Goal: Entertainment & Leisure: Consume media (video, audio)

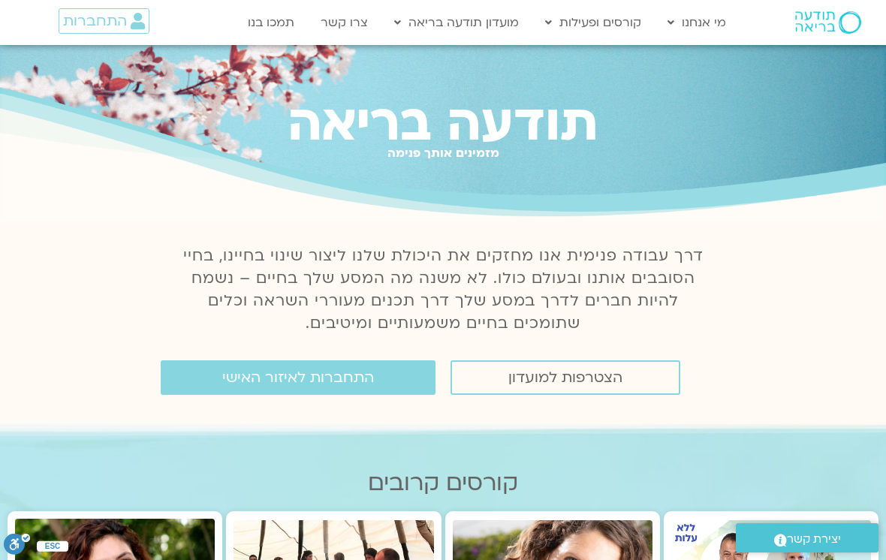
click at [359, 384] on span "התחברות לאיזור האישי" at bounding box center [298, 377] width 152 height 17
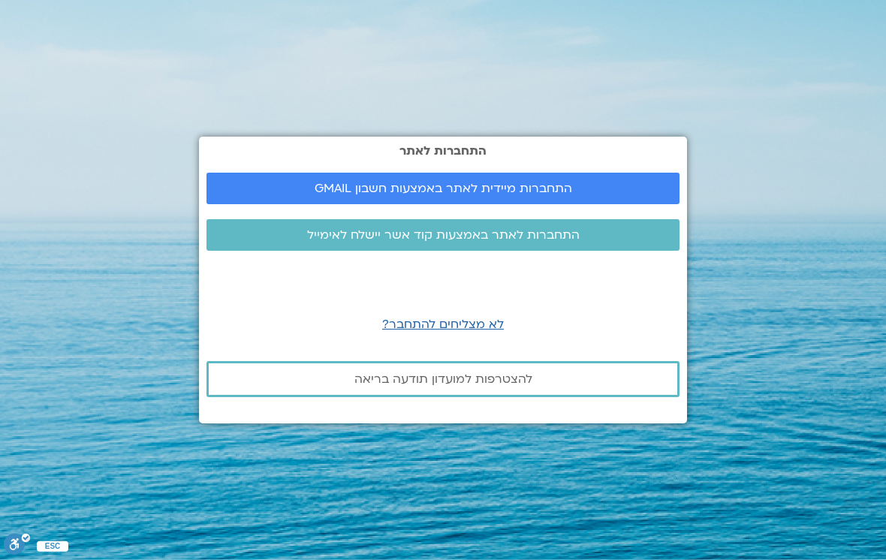
click at [616, 195] on span "התחברות מיידית לאתר באמצעות חשבון GMAIL" at bounding box center [442, 189] width 437 height 14
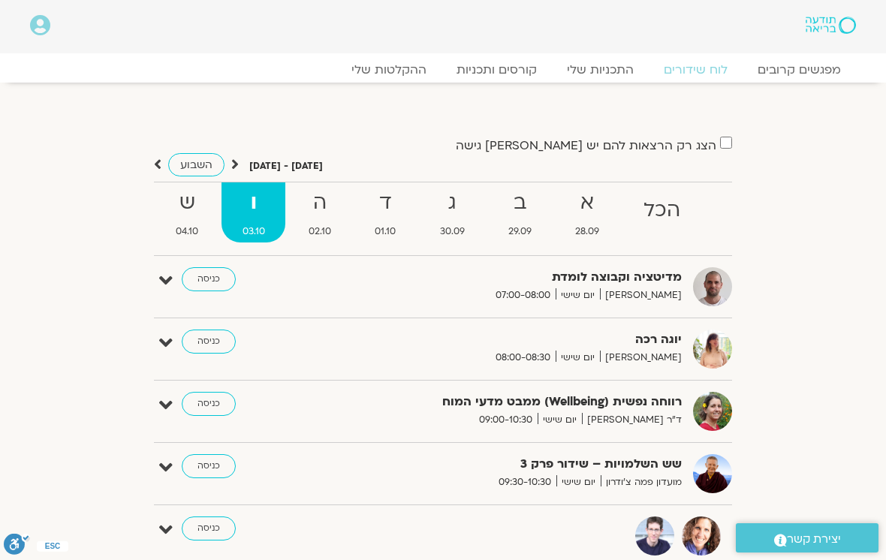
click at [407, 76] on link "ההקלטות שלי" at bounding box center [388, 69] width 105 height 15
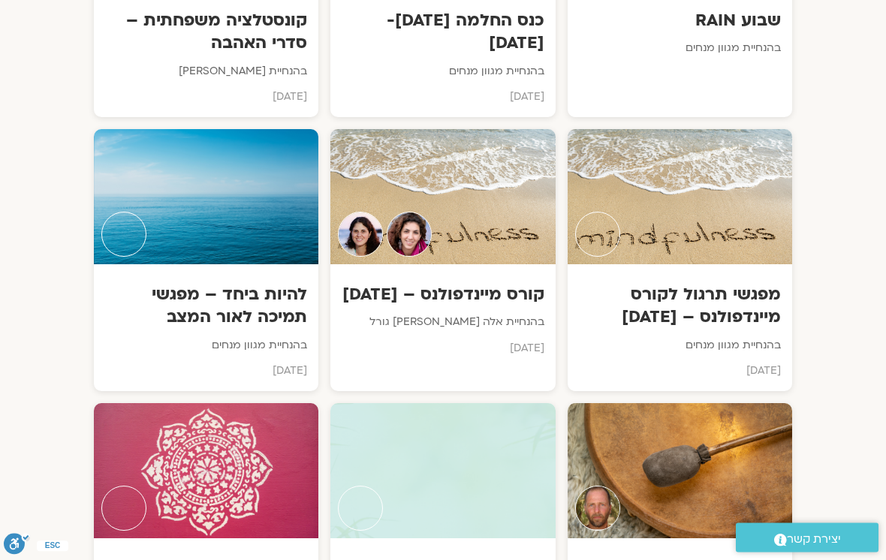
scroll to position [3367, 0]
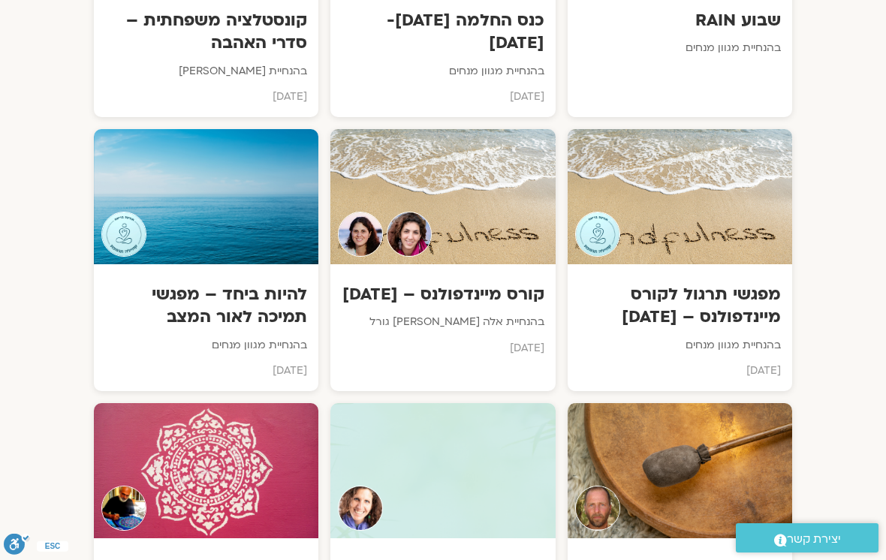
click at [489, 403] on div at bounding box center [442, 470] width 224 height 135
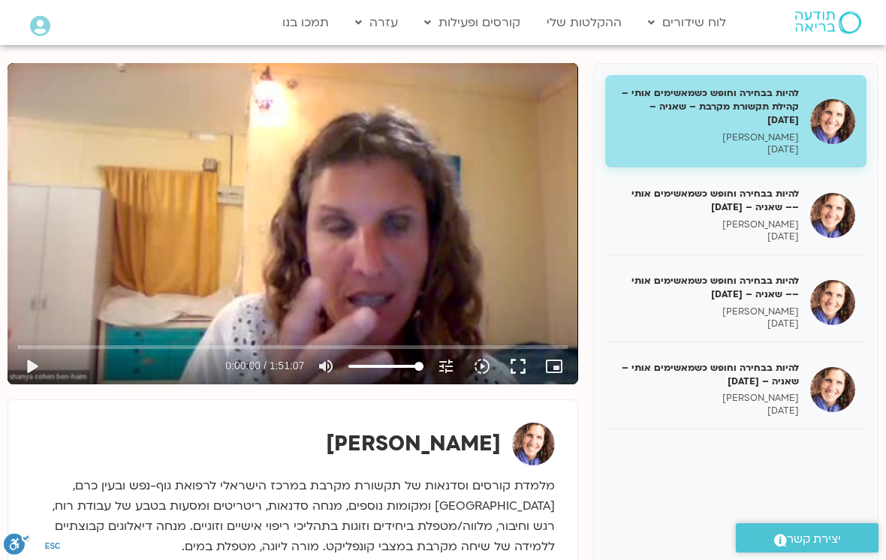
scroll to position [191, 0]
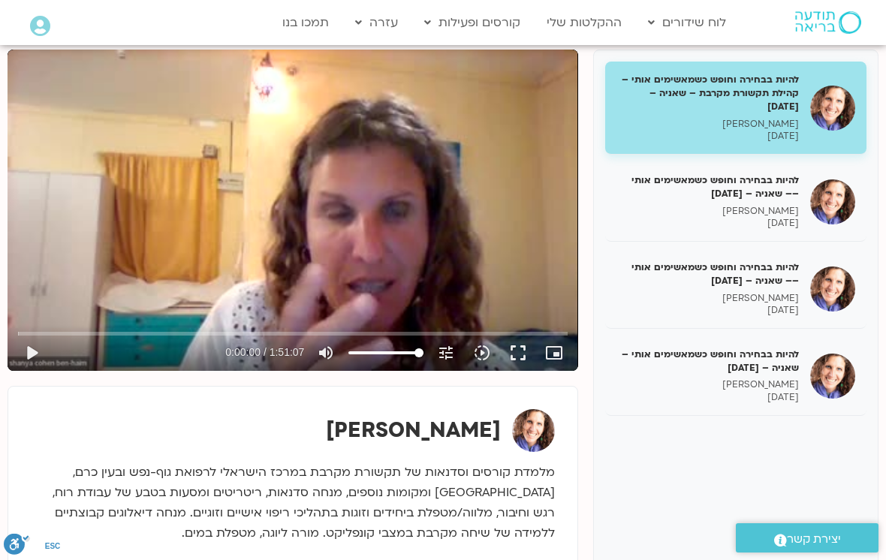
click at [746, 380] on p "[PERSON_NAME] בן [PERSON_NAME]" at bounding box center [707, 384] width 182 height 13
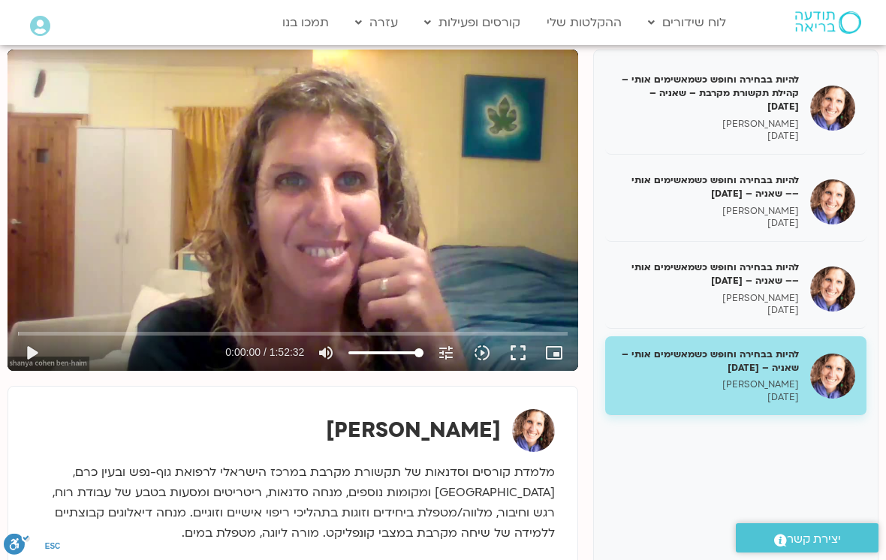
click at [39, 348] on button "play_arrow" at bounding box center [32, 353] width 36 height 36
click at [35, 360] on button "pause" at bounding box center [32, 353] width 36 height 36
click at [35, 350] on button "play_arrow" at bounding box center [32, 353] width 36 height 36
click at [20, 354] on button "pause" at bounding box center [32, 353] width 36 height 36
click at [0, 218] on div "להיות בבחירה וחופש כשמאשימים אותי – קהילת תקשורת מקרבת – [PERSON_NAME] – [DATE]…" at bounding box center [443, 328] width 886 height 573
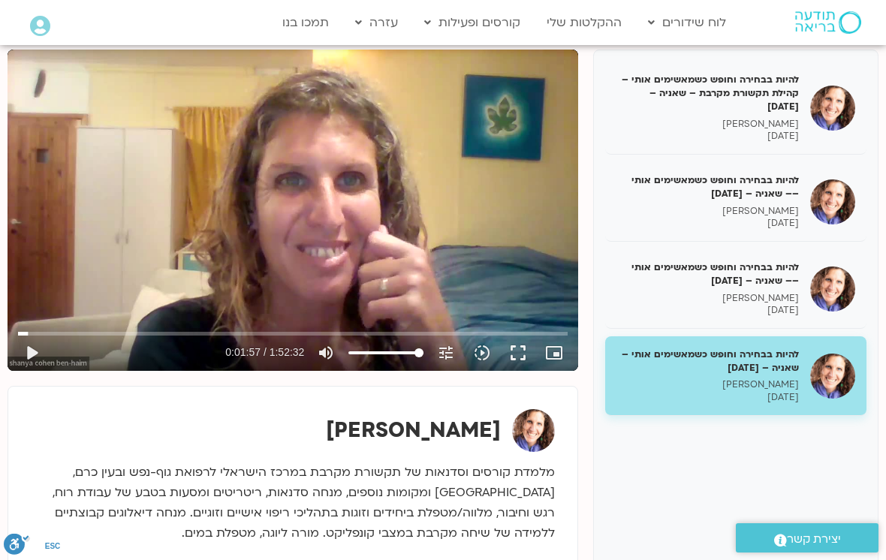
click at [30, 355] on button "play_arrow" at bounding box center [32, 353] width 36 height 36
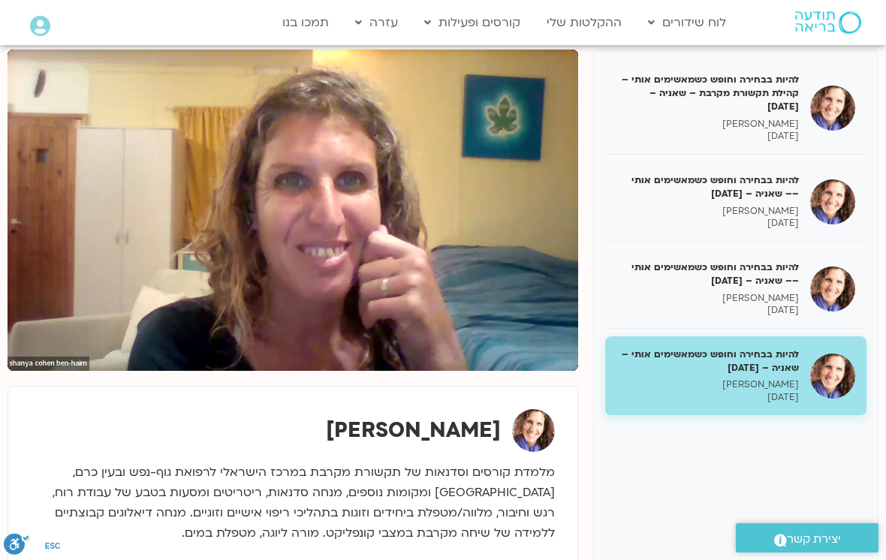
click at [875, 152] on div "להיות בבחירה וחופש כשמאשימים אותי – קהילת תקשורת מקרבת – [PERSON_NAME] – [DATE]…" at bounding box center [735, 312] width 285 height 525
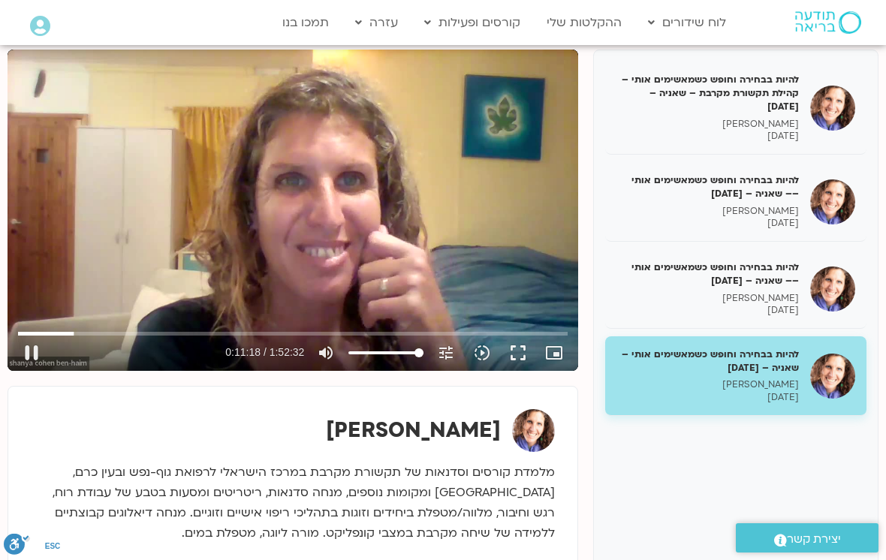
click at [43, 353] on button "pause" at bounding box center [32, 353] width 36 height 36
click at [36, 348] on button "play_arrow" at bounding box center [32, 353] width 36 height 36
click at [32, 353] on button "pause" at bounding box center [32, 353] width 36 height 36
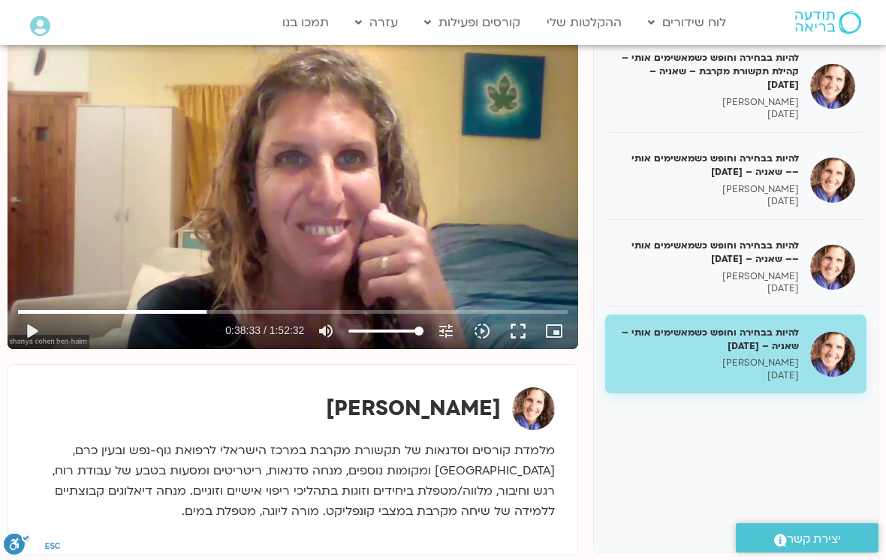
scroll to position [214, 0]
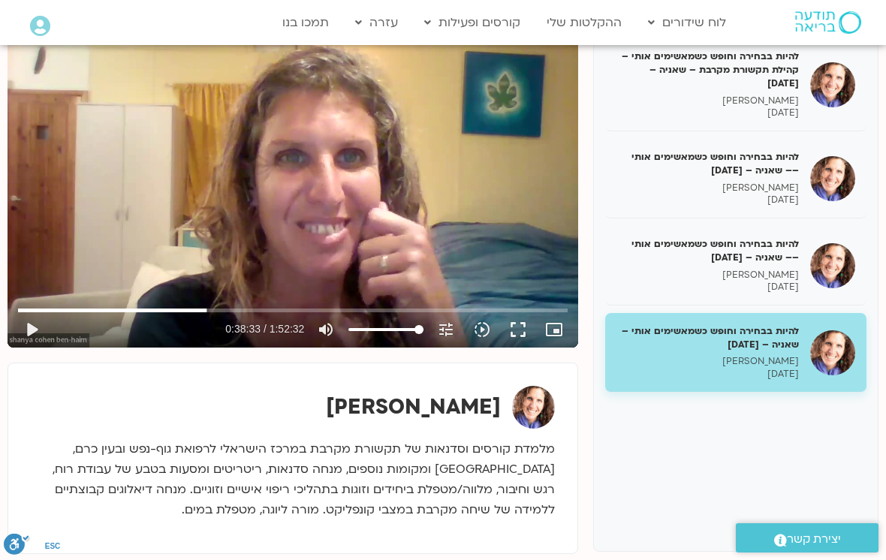
click at [38, 335] on button "play_arrow" at bounding box center [32, 330] width 36 height 36
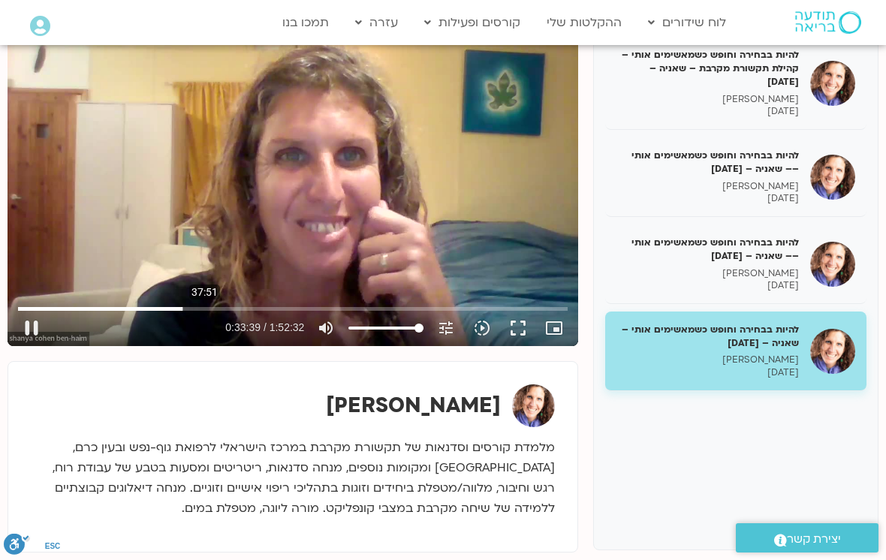
click at [27, 330] on button "pause" at bounding box center [32, 328] width 36 height 36
click at [34, 335] on button "play_arrow" at bounding box center [32, 328] width 36 height 36
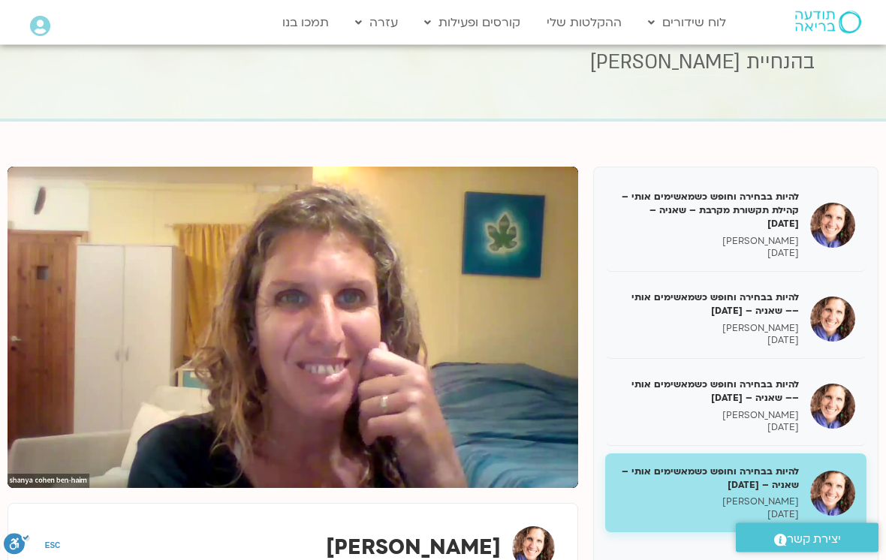
scroll to position [74, 0]
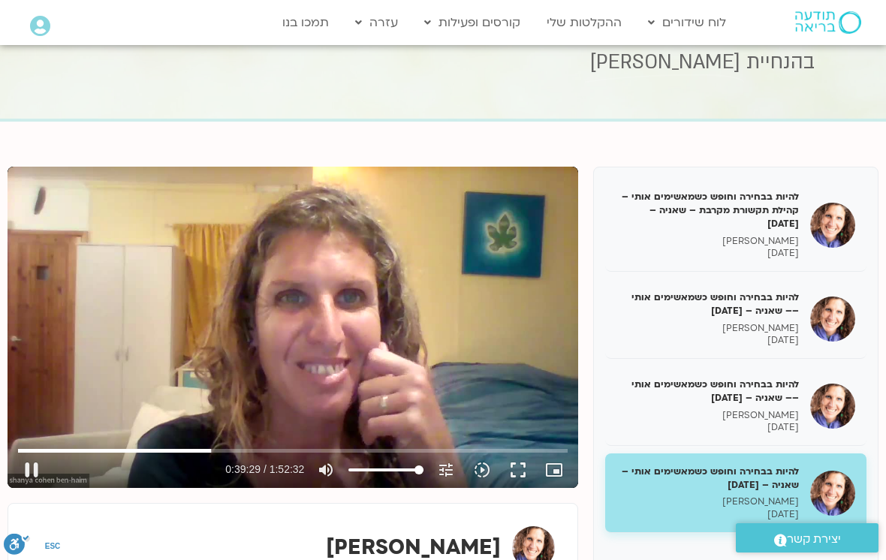
click at [35, 468] on button "pause" at bounding box center [32, 470] width 36 height 36
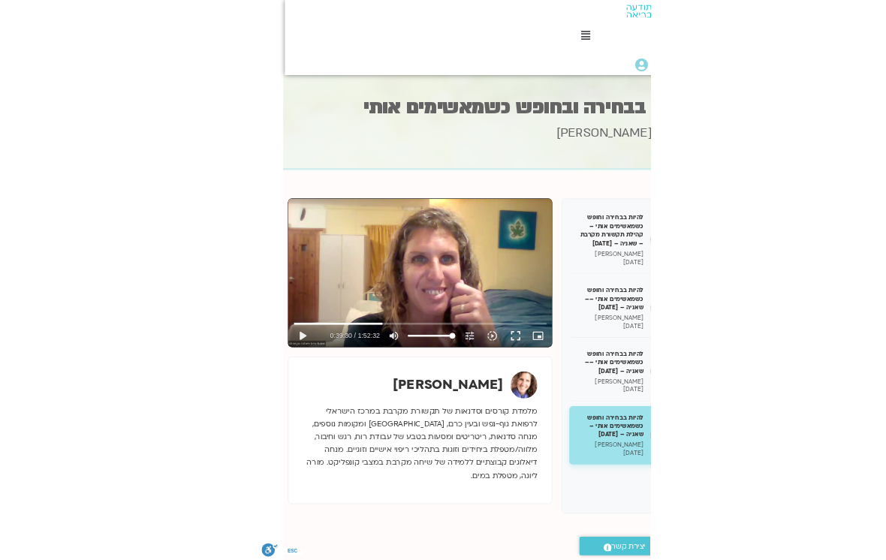
scroll to position [0, 0]
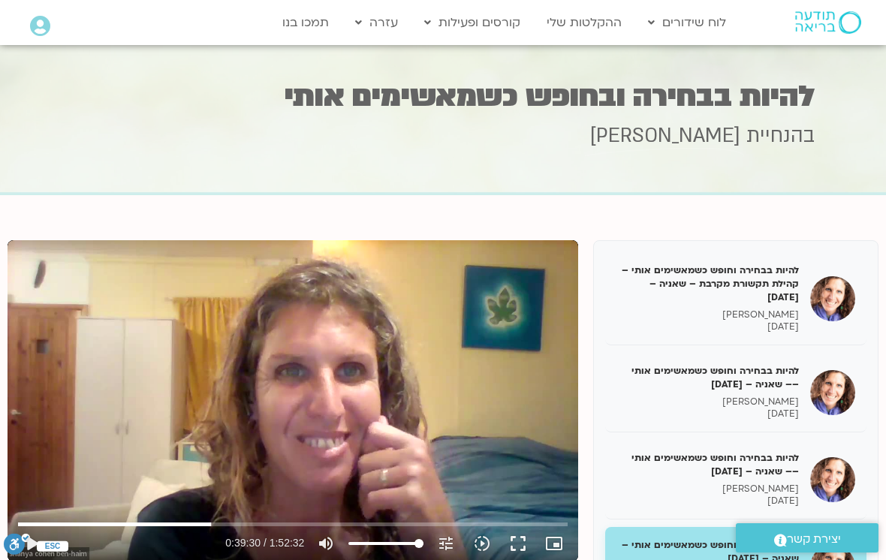
click at [33, 543] on button "play_arrow" at bounding box center [32, 543] width 36 height 36
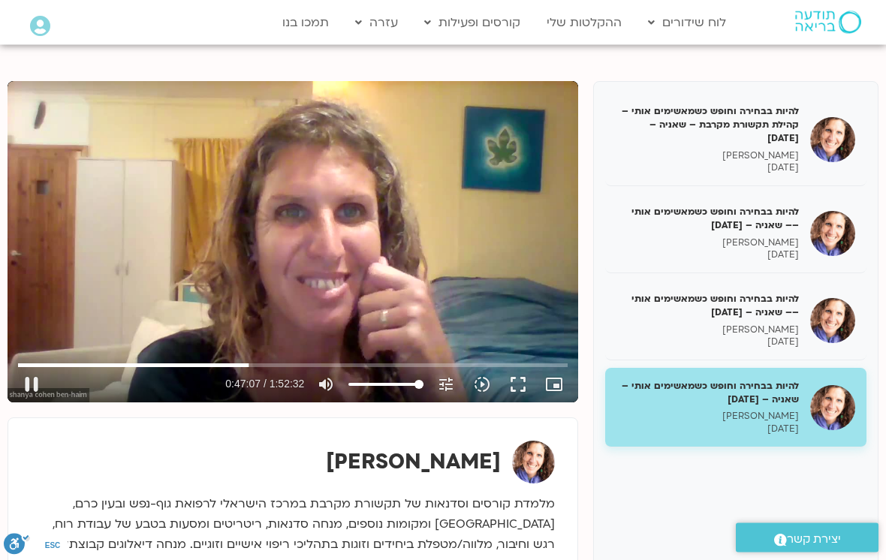
scroll to position [200, 0]
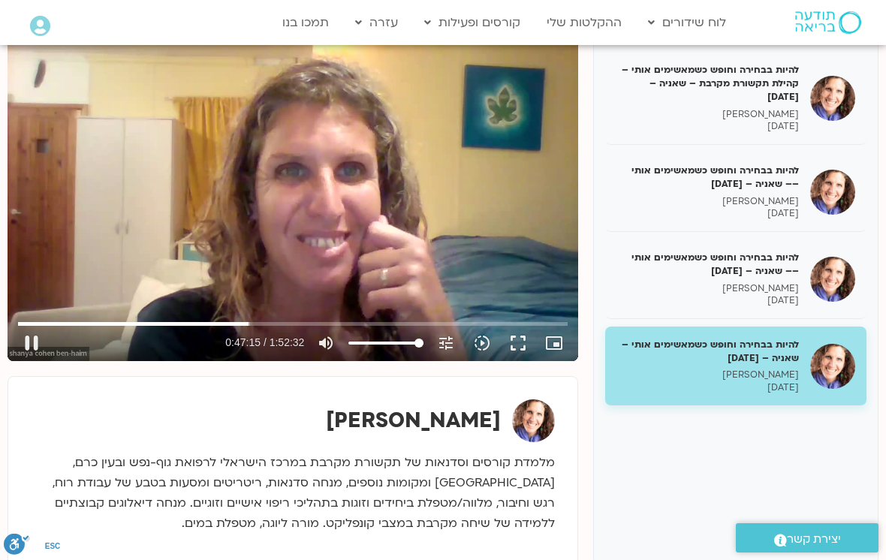
type input "2835.35197385333"
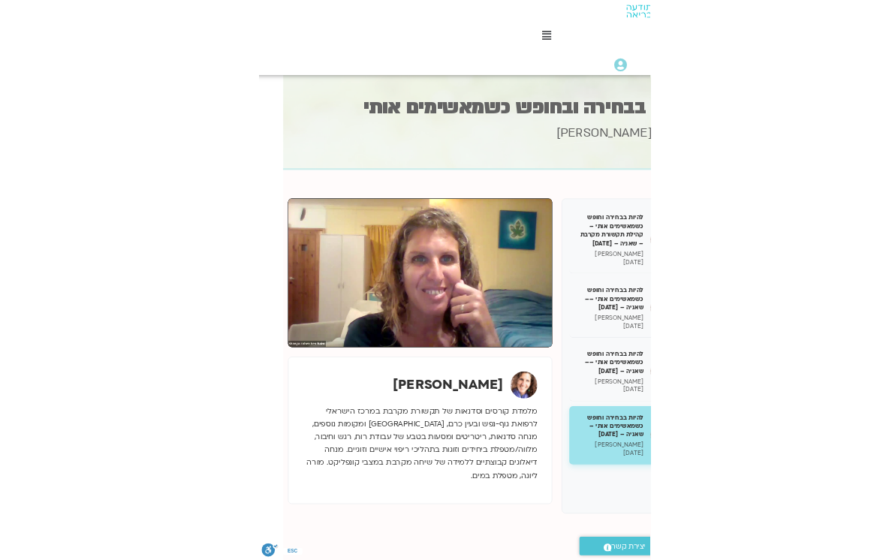
scroll to position [0, 0]
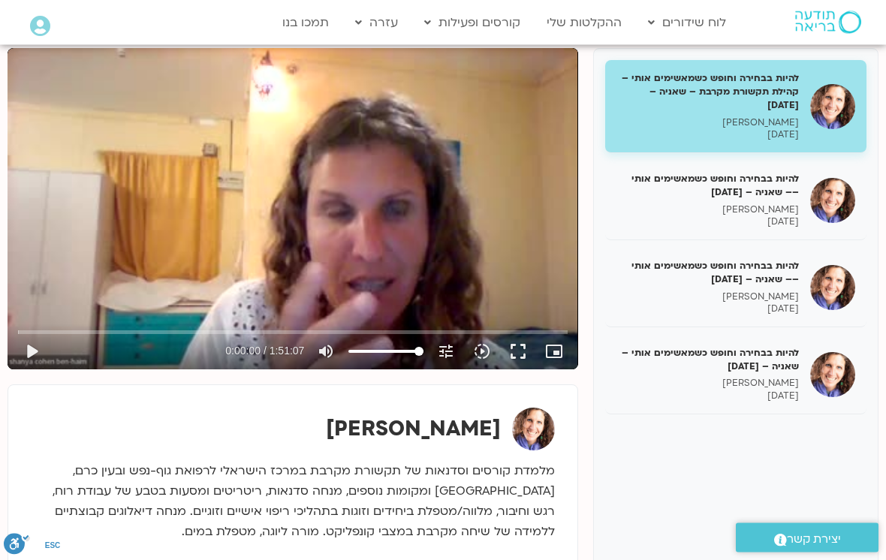
scroll to position [192, 0]
type input "198.0253019"
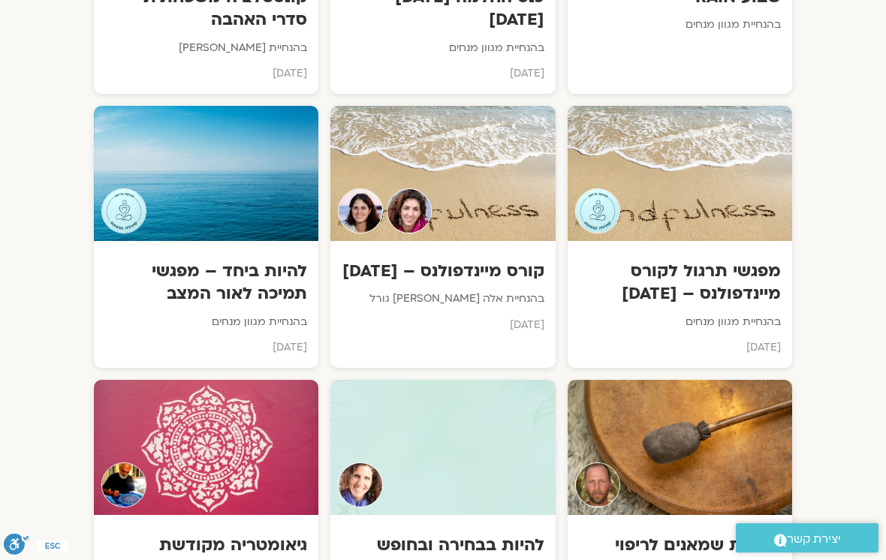
click at [447, 390] on div at bounding box center [442, 447] width 224 height 135
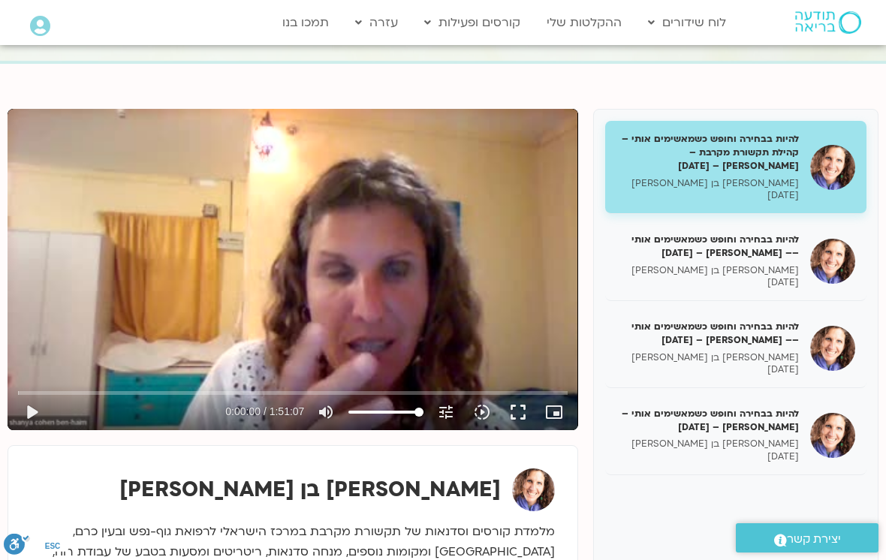
scroll to position [137, 0]
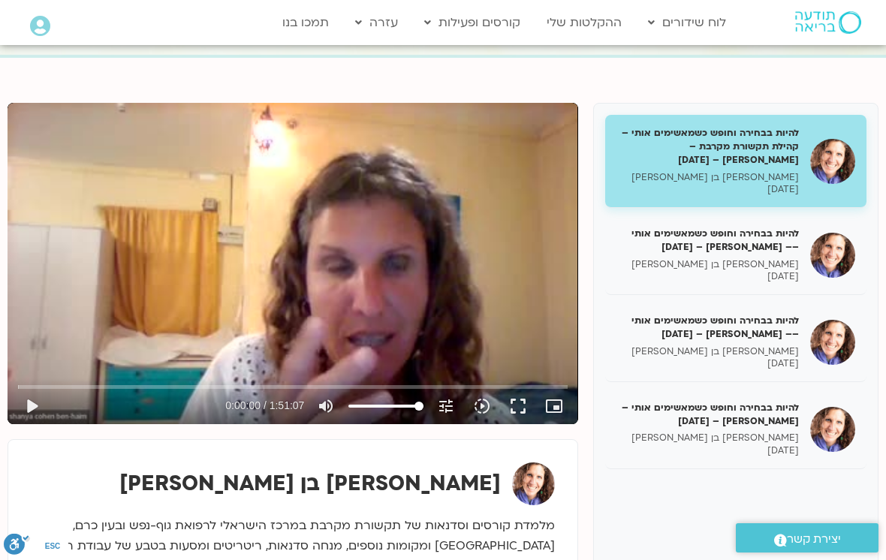
click at [37, 414] on button "play_arrow" at bounding box center [32, 406] width 36 height 36
click at [28, 411] on button "pause" at bounding box center [32, 406] width 36 height 36
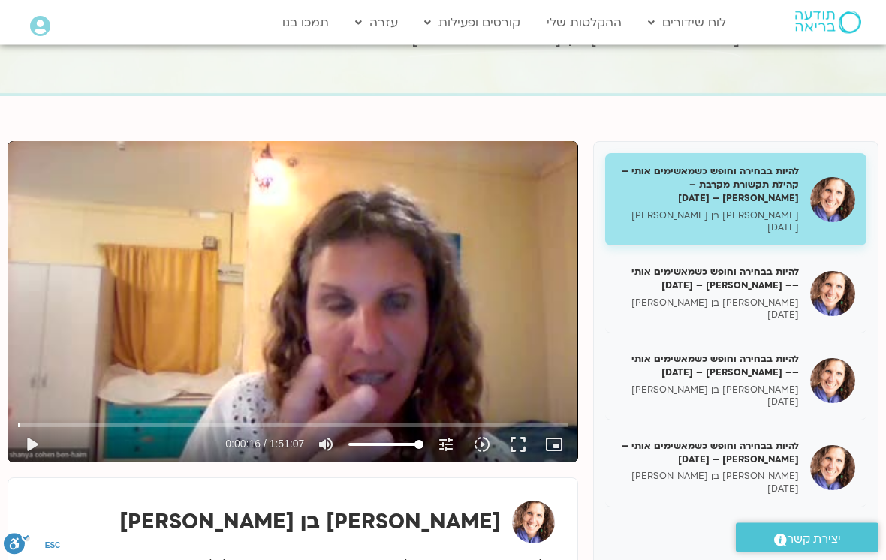
scroll to position [98, 0]
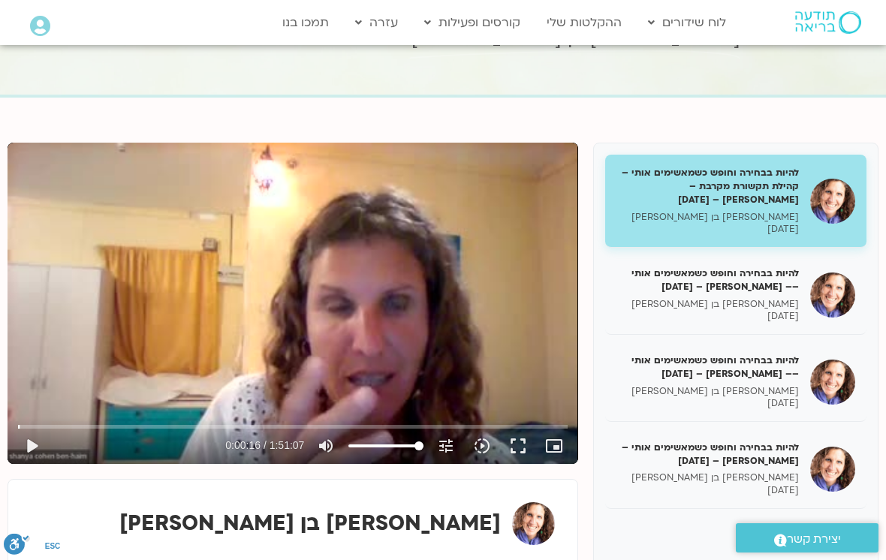
click at [39, 447] on button "play_arrow" at bounding box center [32, 446] width 36 height 36
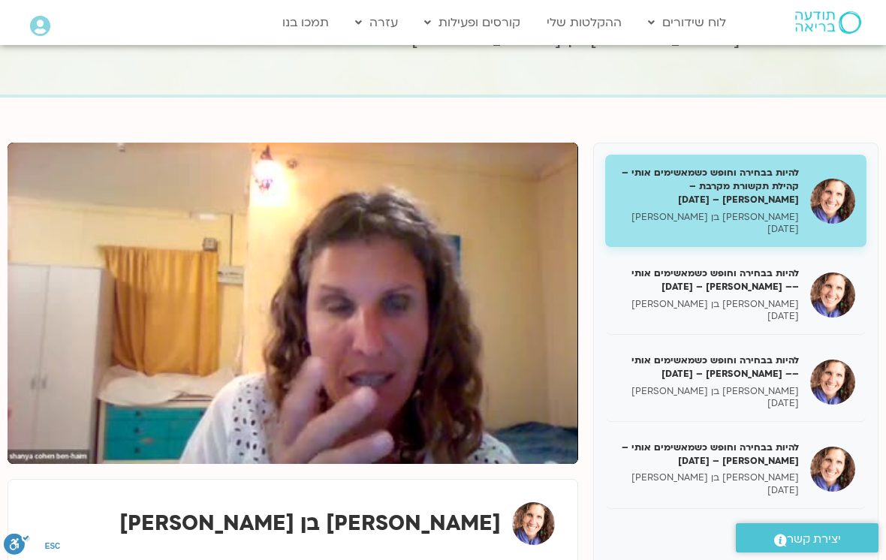
click at [881, 267] on div "להיות בבחירה וחופש כשמאשימים אותי – קהילת תקשורת מקרבת – [PERSON_NAME] – [DATE]…" at bounding box center [443, 421] width 886 height 573
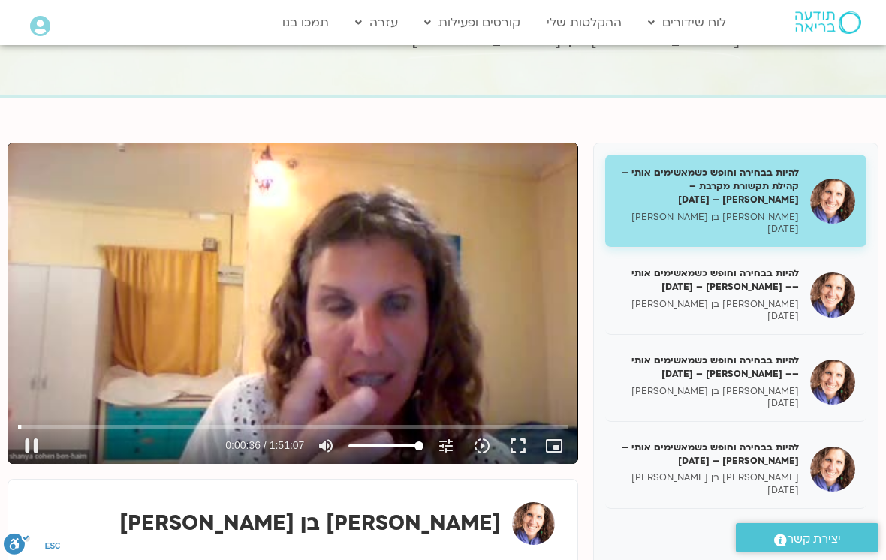
click at [29, 445] on button "pause" at bounding box center [32, 446] width 36 height 36
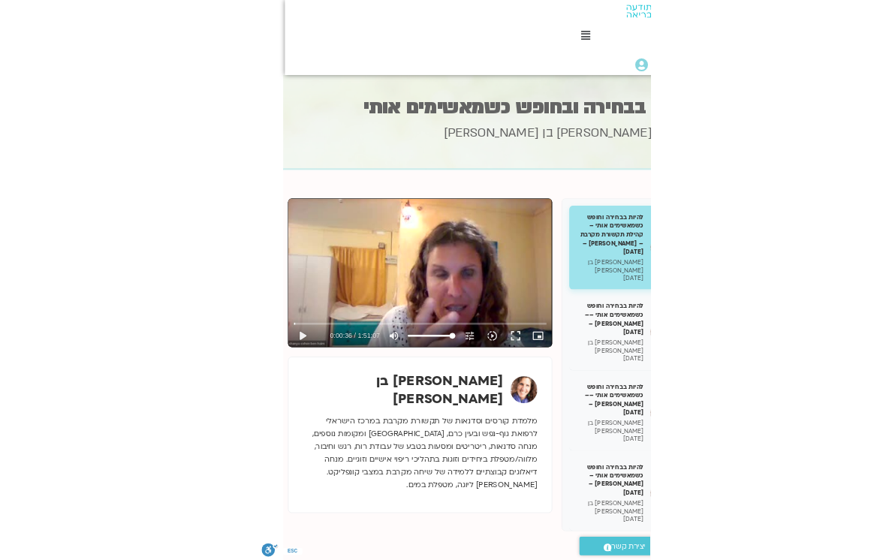
scroll to position [0, 0]
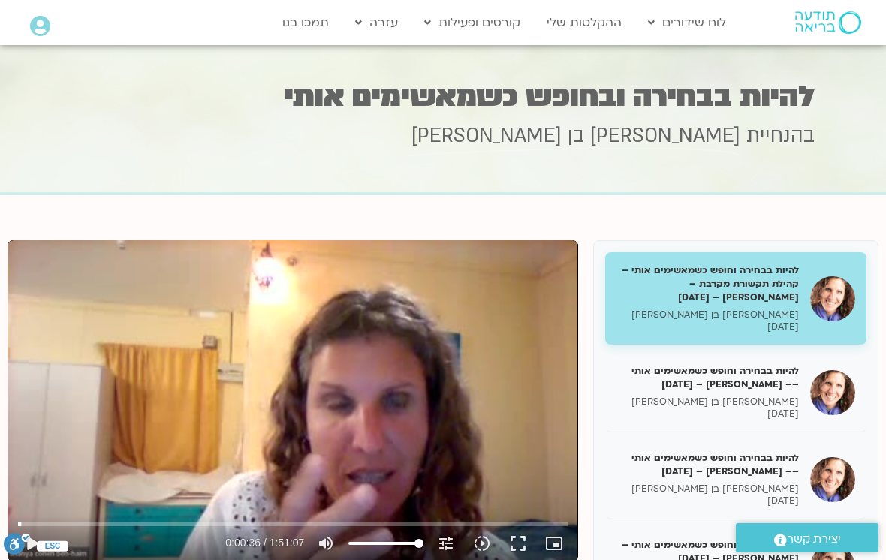
click at [38, 546] on button "play_arrow" at bounding box center [32, 543] width 36 height 36
click at [32, 539] on button "pause" at bounding box center [32, 543] width 36 height 36
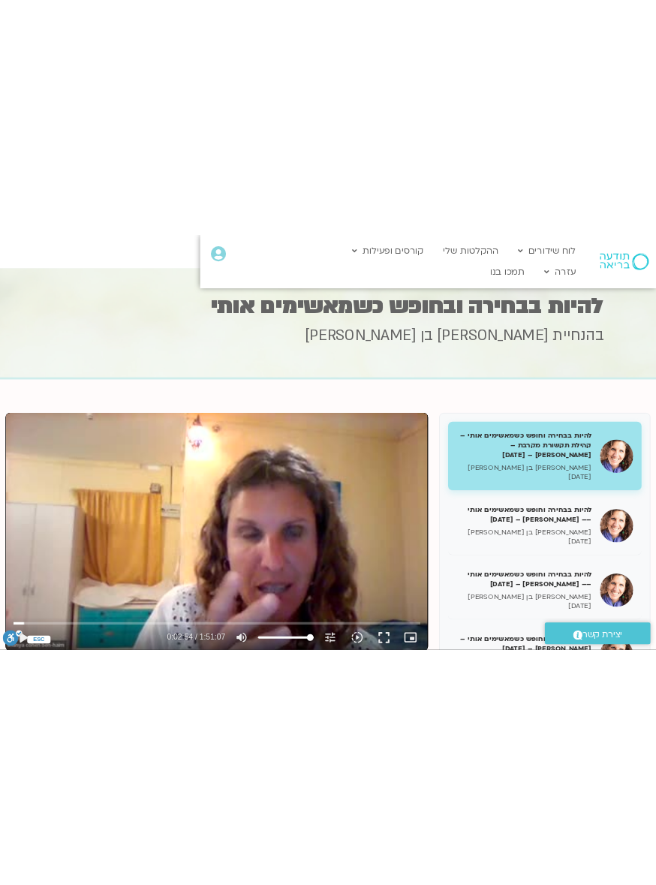
scroll to position [0, -38]
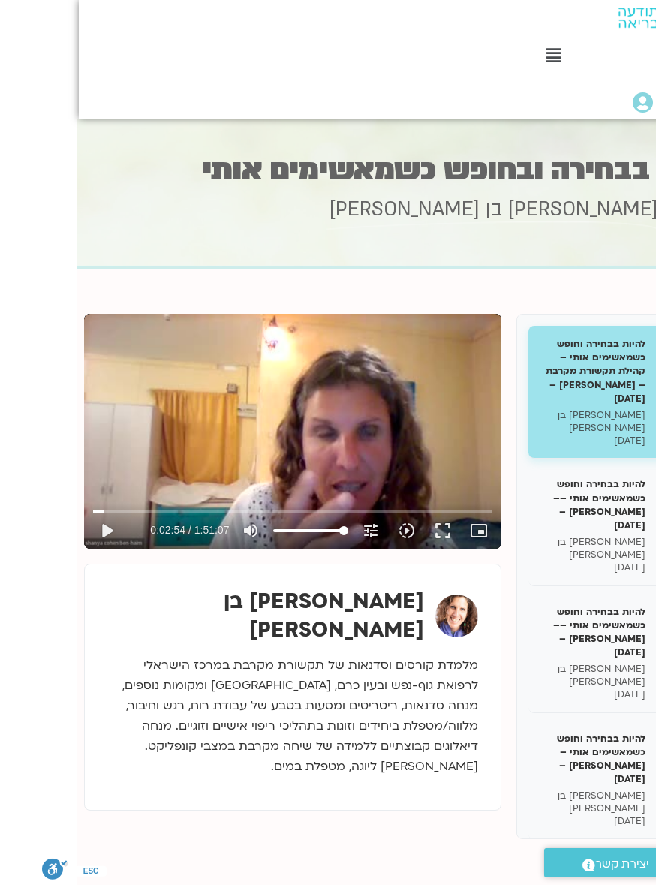
type input "174.047516895022"
